Goal: Navigation & Orientation: Find specific page/section

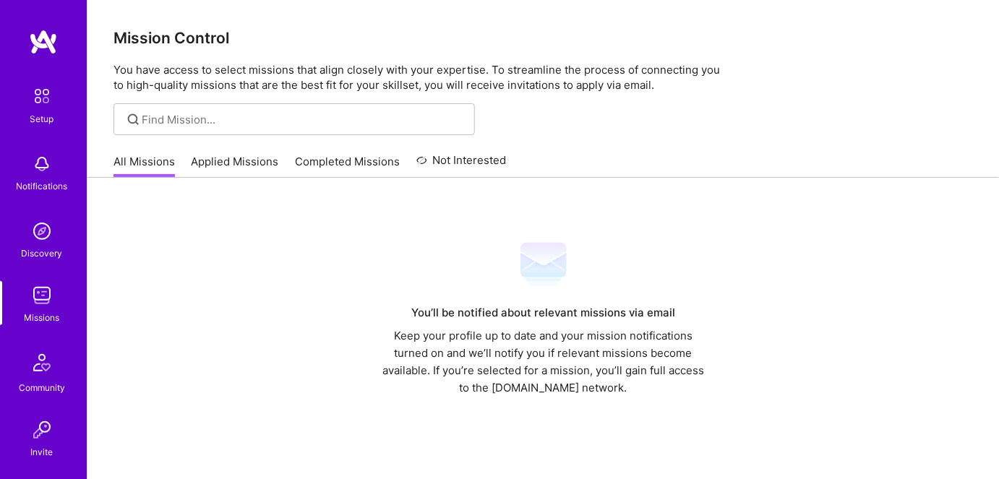
click at [50, 314] on div "Missions" at bounding box center [42, 317] width 35 height 15
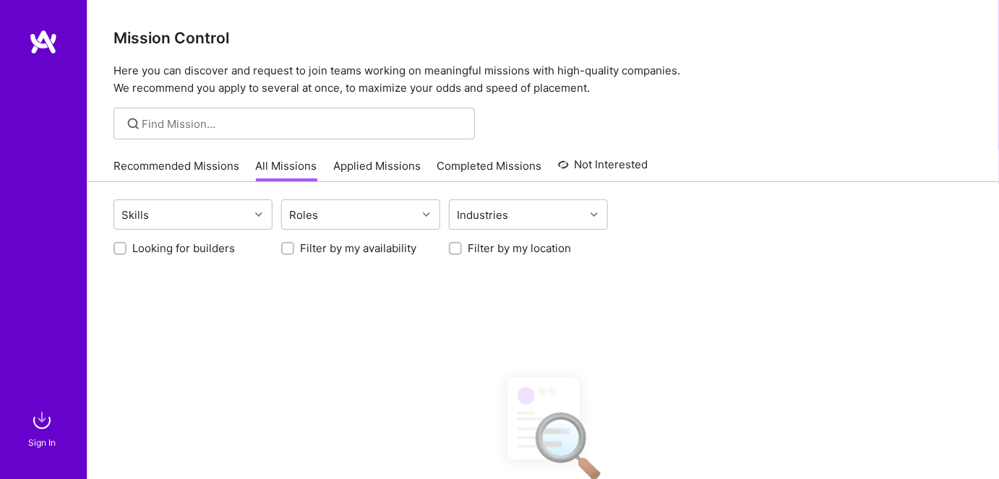
click at [334, 168] on link "Applied Missions" at bounding box center [376, 170] width 87 height 24
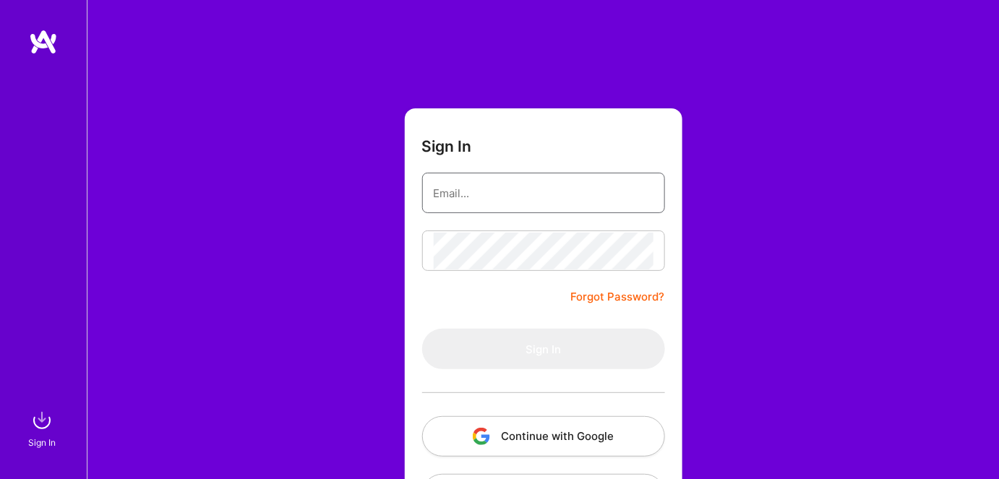
click at [453, 196] on input "email" at bounding box center [544, 193] width 220 height 37
type input "[EMAIL_ADDRESS][DOMAIN_NAME]"
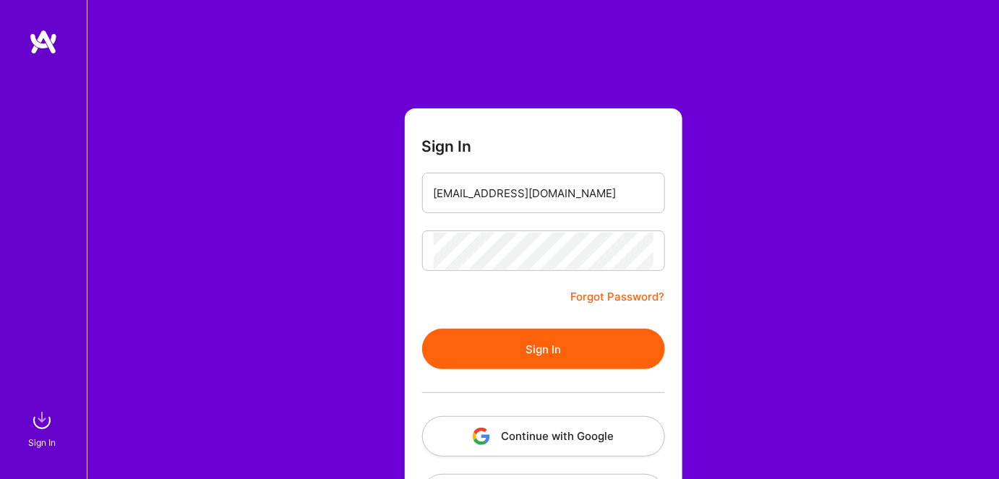
click at [456, 346] on button "Sign In" at bounding box center [543, 349] width 243 height 40
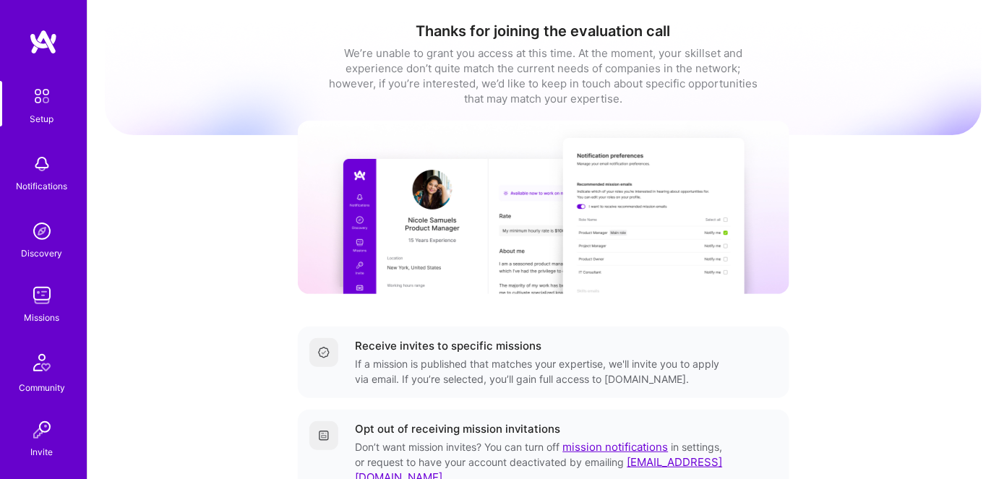
click at [33, 304] on img at bounding box center [41, 295] width 29 height 29
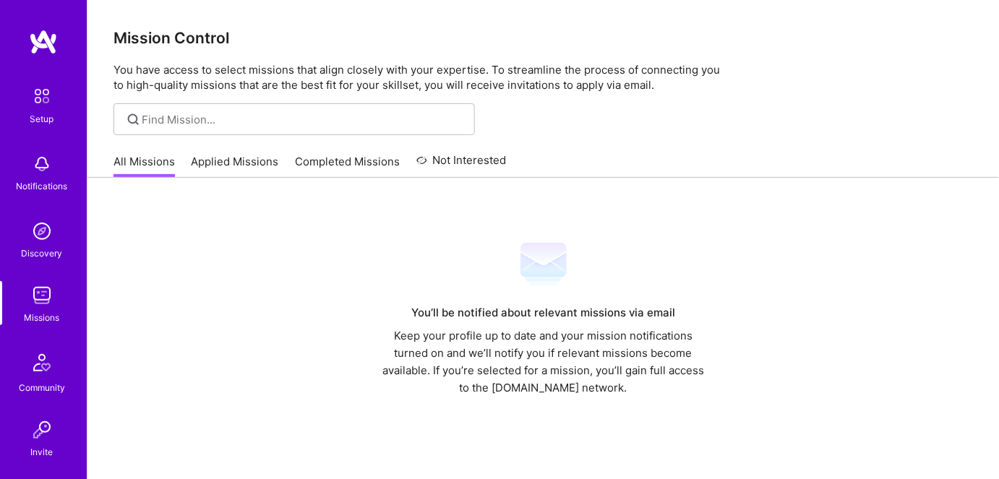
click at [233, 164] on link "Applied Missions" at bounding box center [235, 166] width 87 height 24
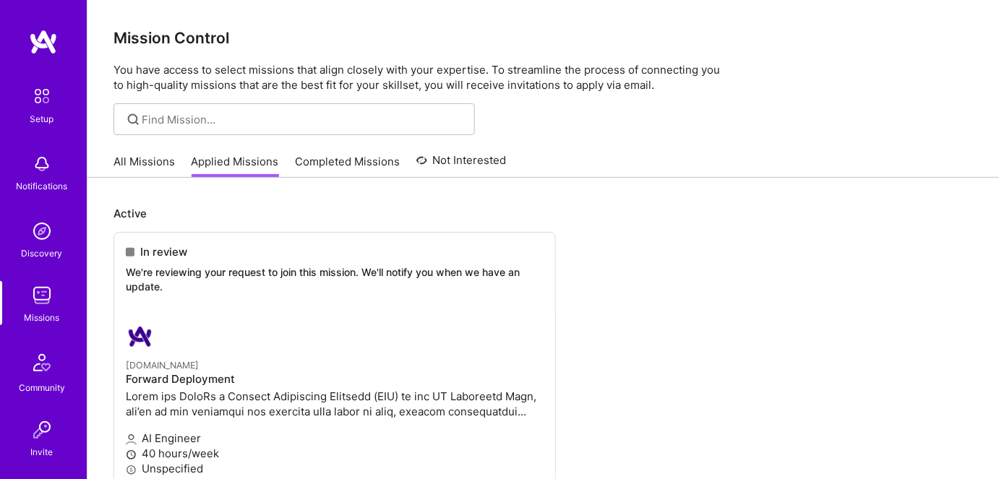
click at [142, 160] on link "All Missions" at bounding box center [144, 166] width 61 height 24
